Goal: Information Seeking & Learning: Find specific fact

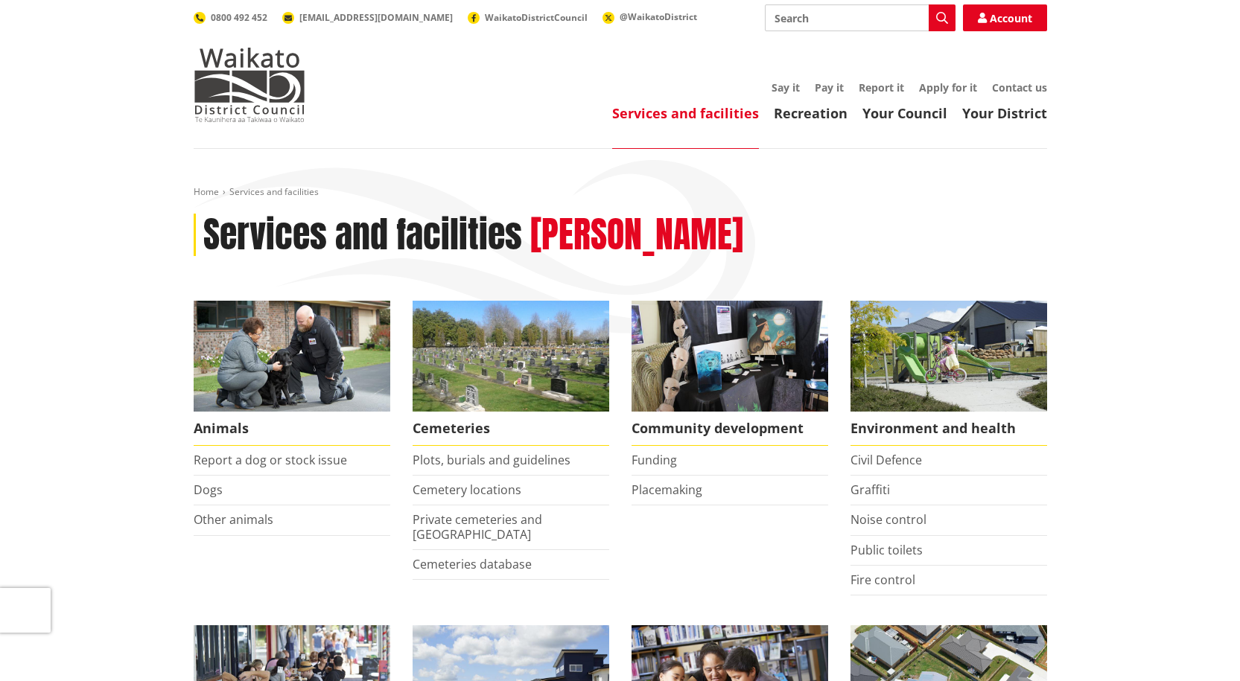
scroll to position [1042, 0]
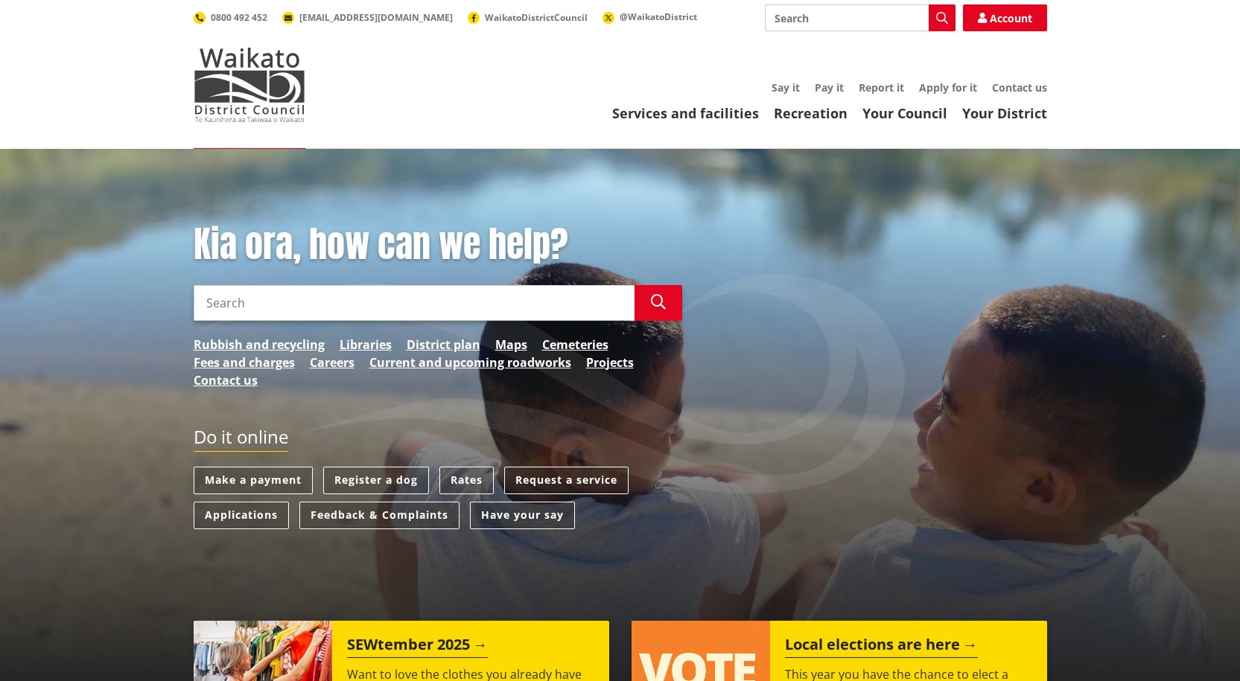
click at [675, 110] on link "Services and facilities" at bounding box center [685, 113] width 147 height 18
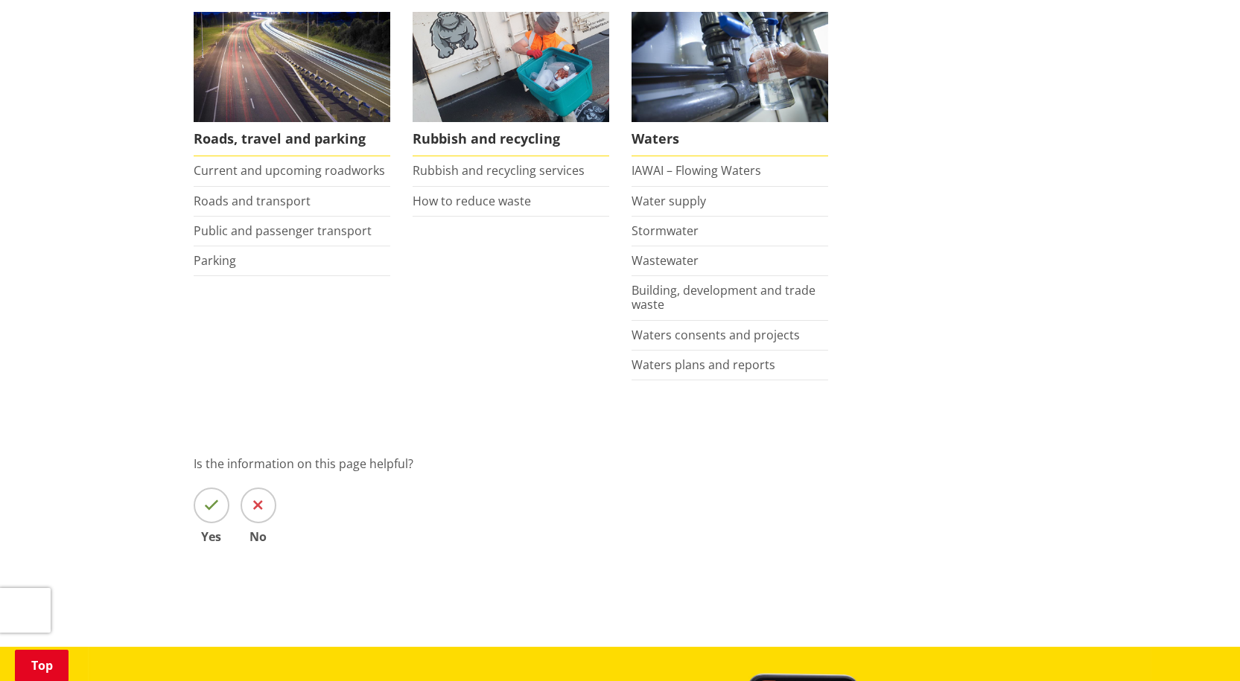
scroll to position [1117, 0]
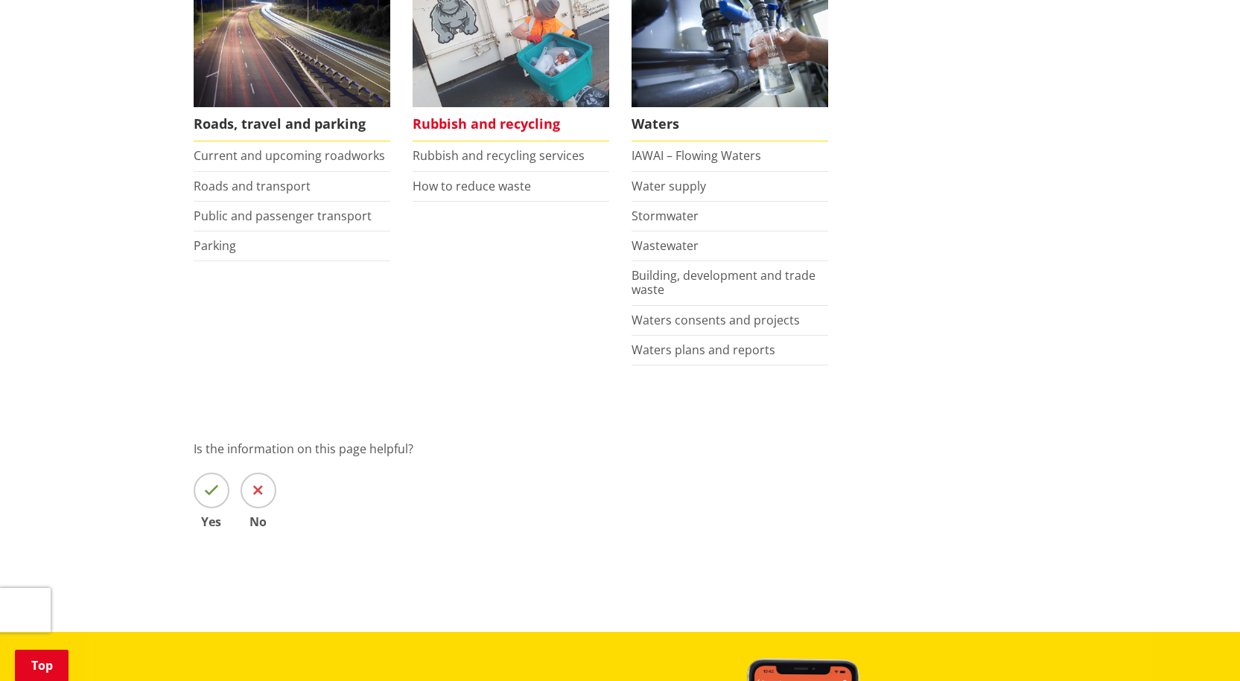
click at [453, 127] on span "Rubbish and recycling" at bounding box center [510, 124] width 197 height 34
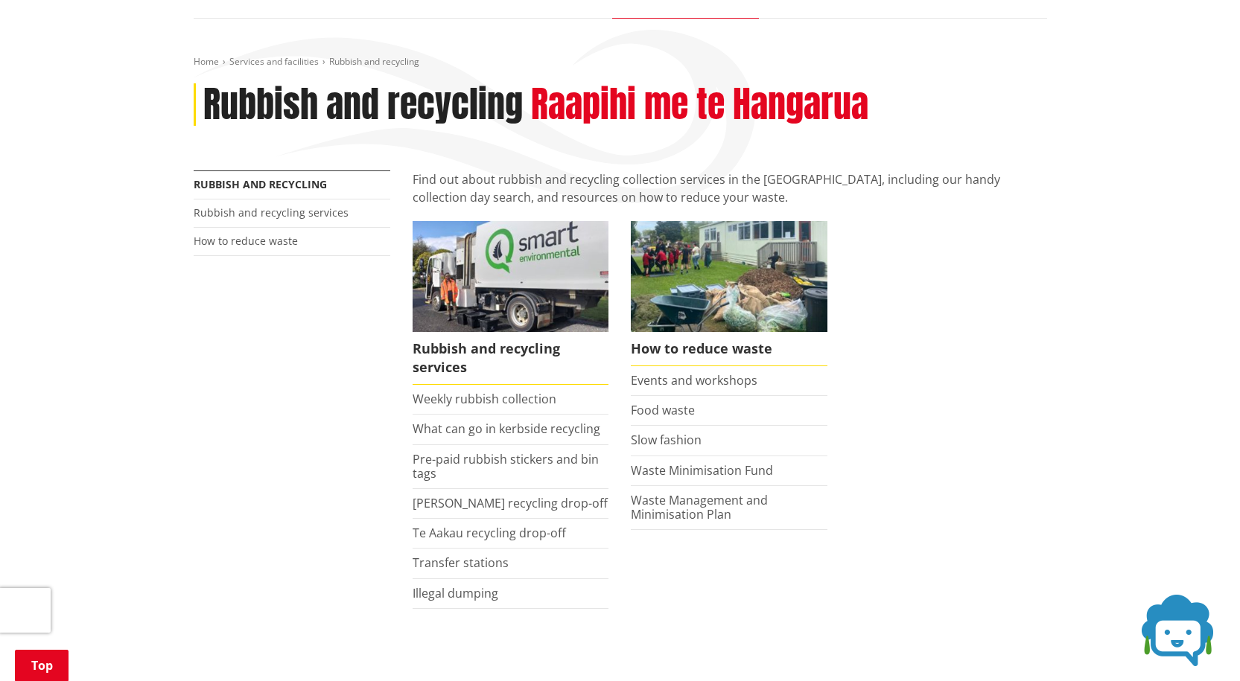
scroll to position [74, 0]
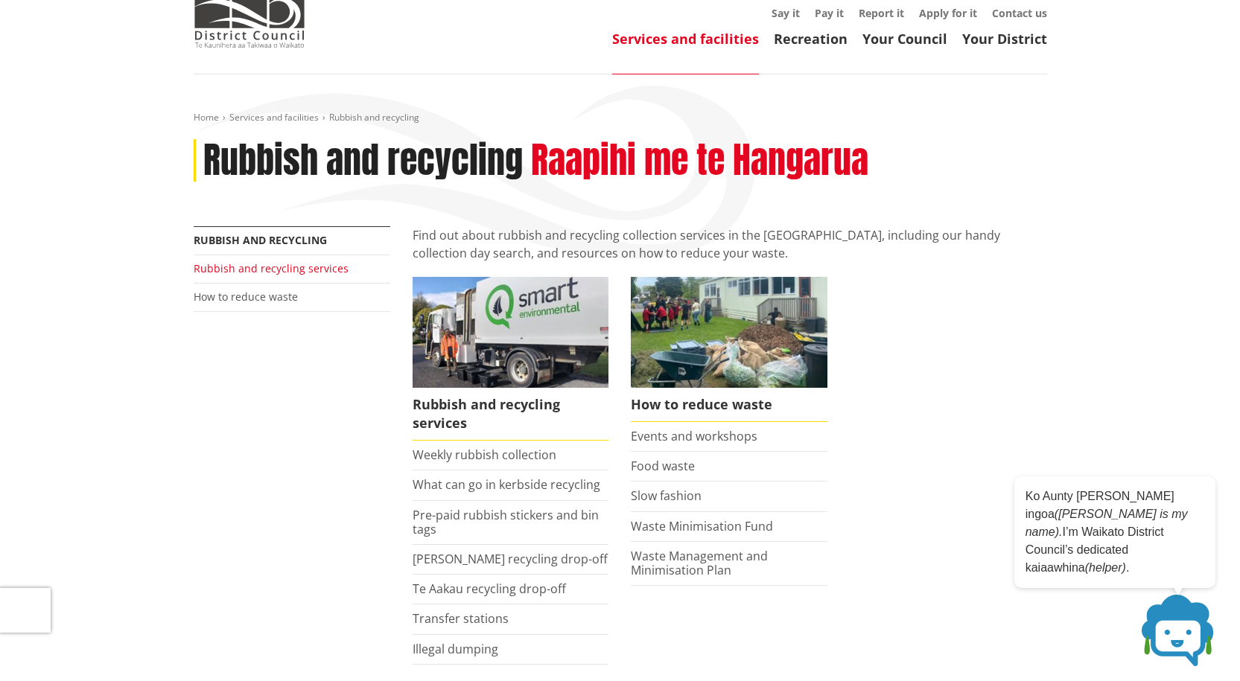
click at [270, 270] on link "Rubbish and recycling services" at bounding box center [271, 268] width 155 height 14
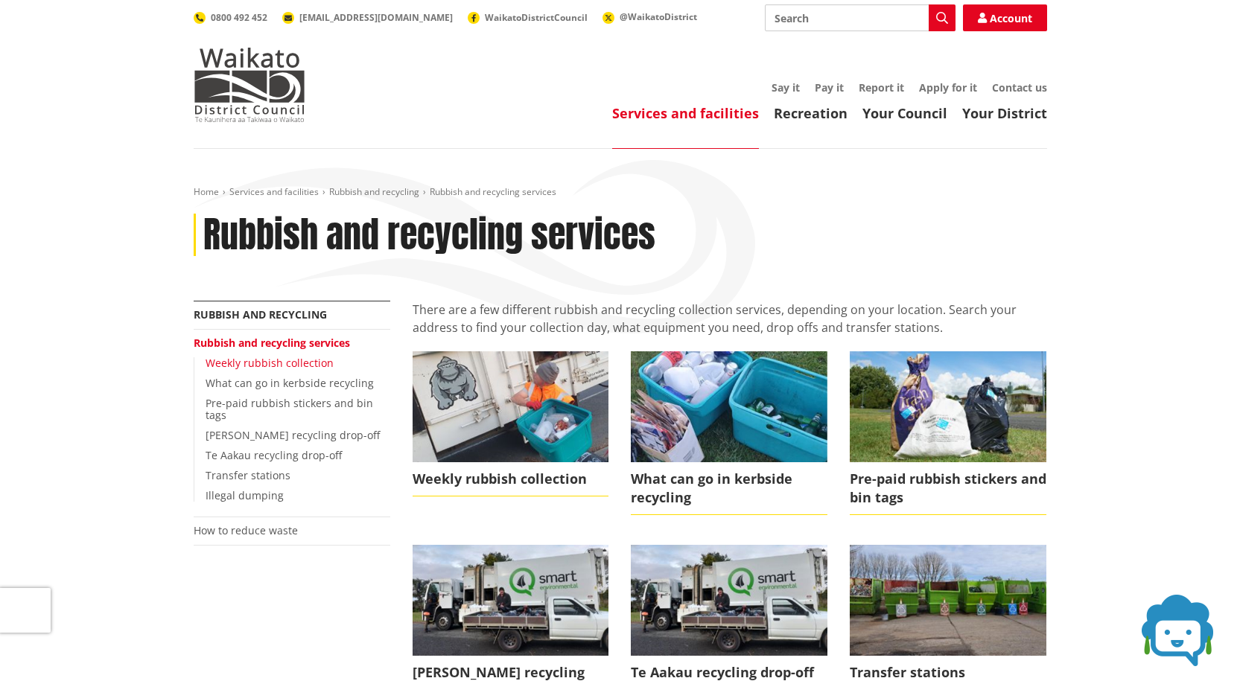
click at [264, 363] on link "Weekly rubbish collection" at bounding box center [269, 363] width 128 height 14
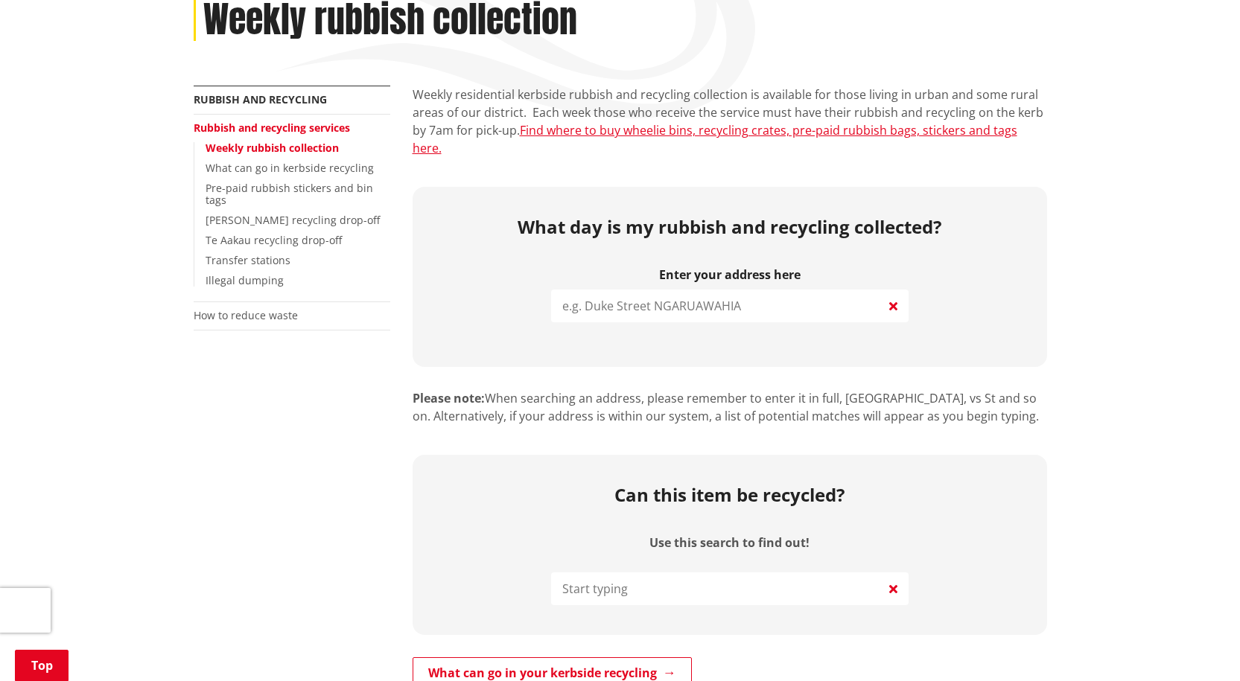
scroll to position [223, 0]
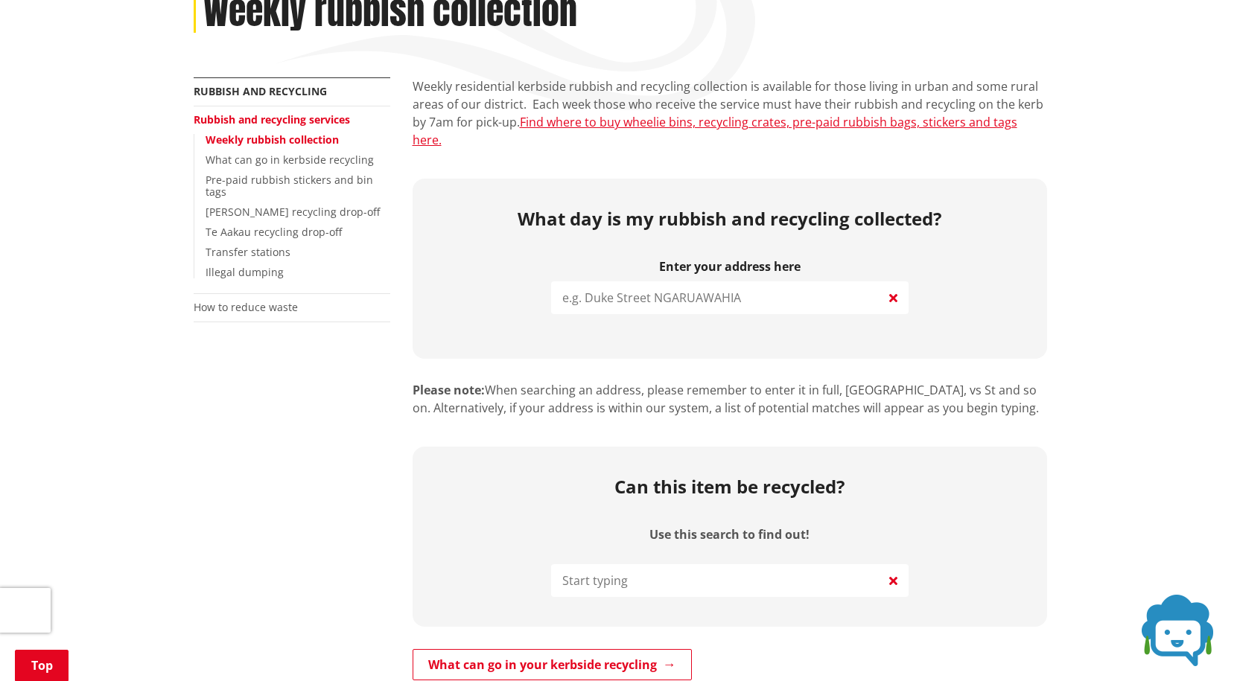
click at [612, 283] on input "search" at bounding box center [729, 297] width 357 height 33
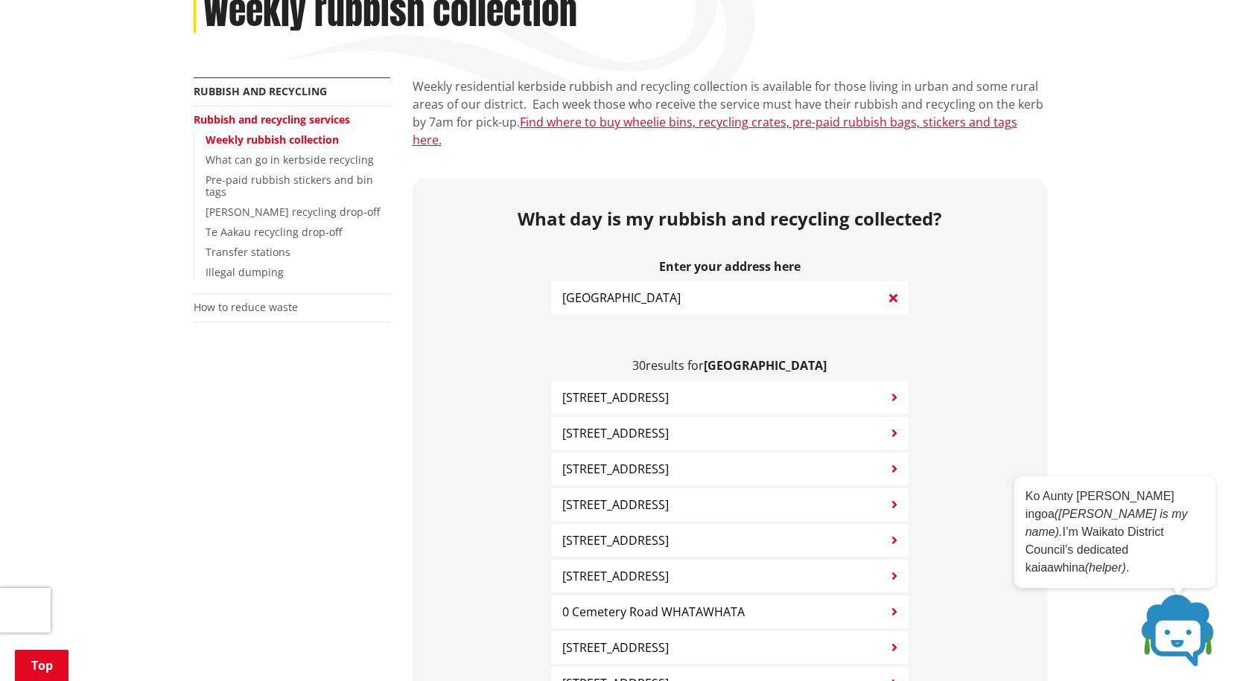
type input "[GEOGRAPHIC_DATA]"
click at [634, 460] on span "[STREET_ADDRESS]" at bounding box center [615, 469] width 106 height 18
